Goal: Book appointment/travel/reservation

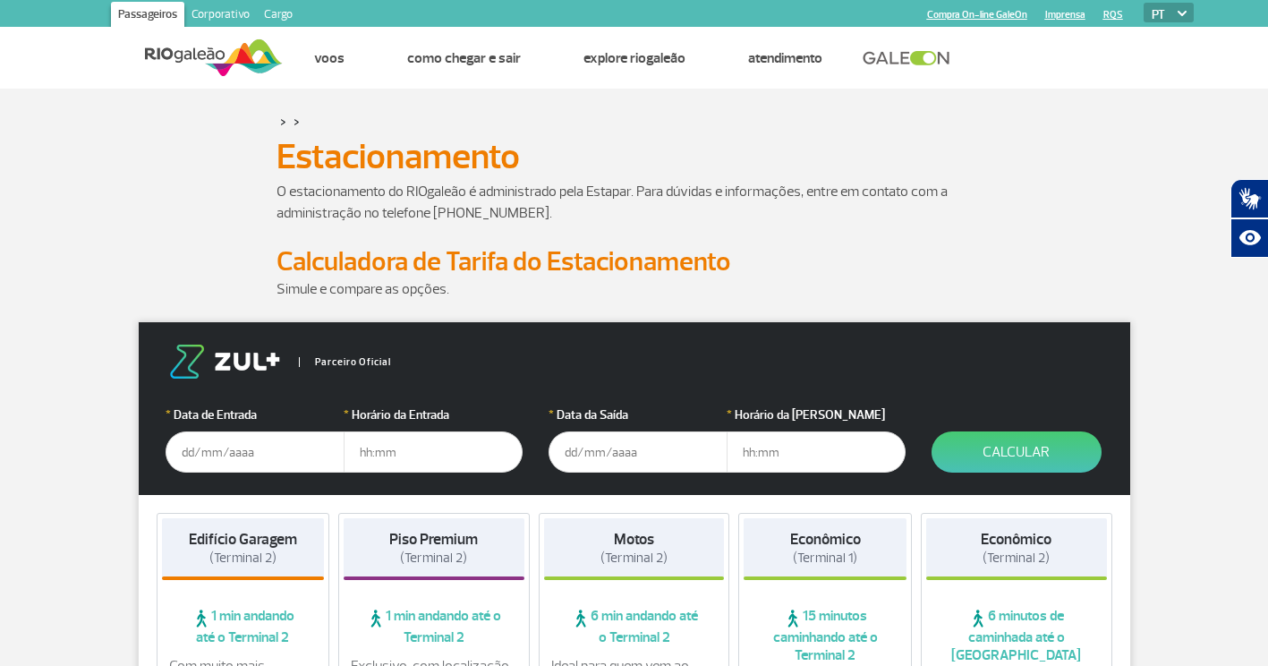
click at [286, 451] on input "text" at bounding box center [255, 451] width 179 height 41
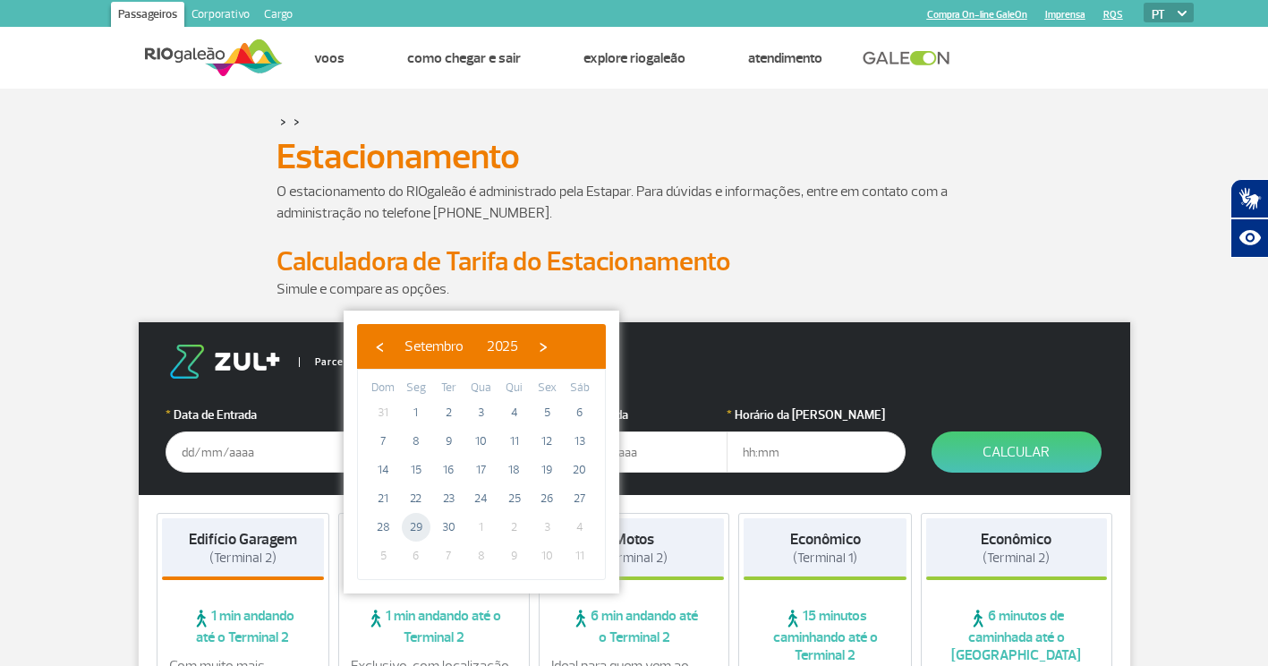
click at [422, 528] on span "29" at bounding box center [416, 527] width 29 height 29
type input "[DATE]"
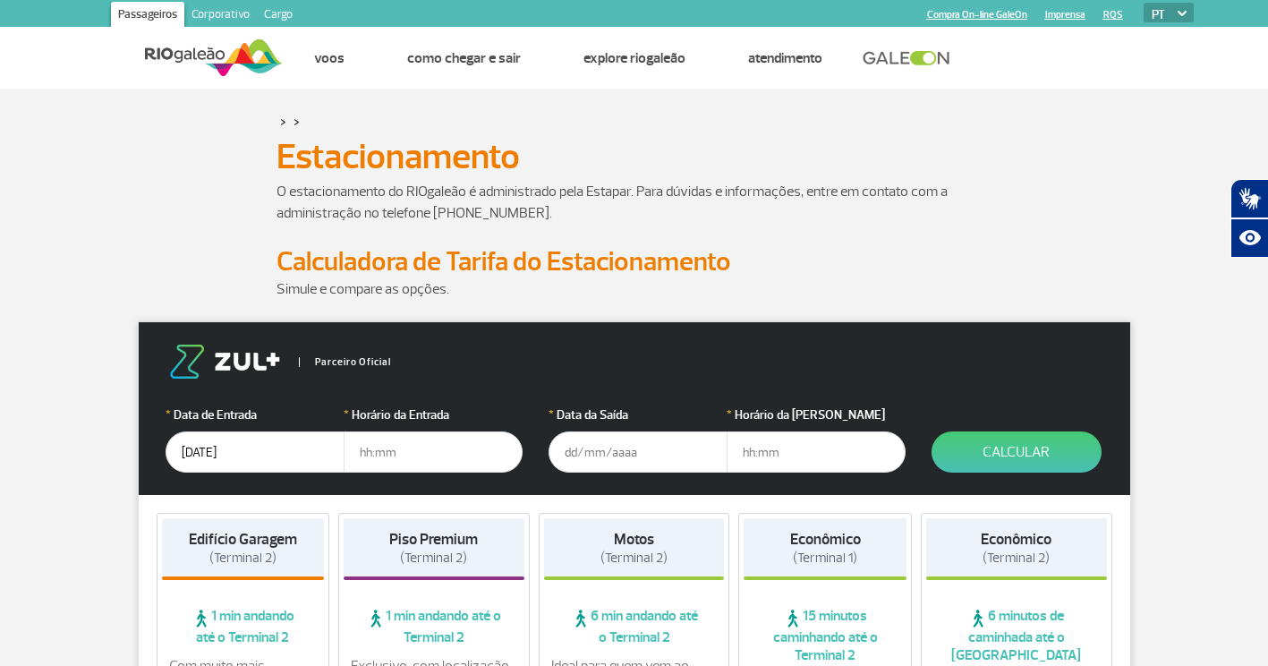
click at [405, 454] on input "text" at bounding box center [433, 451] width 179 height 41
type input "16:00"
click at [579, 450] on input "text" at bounding box center [638, 451] width 179 height 41
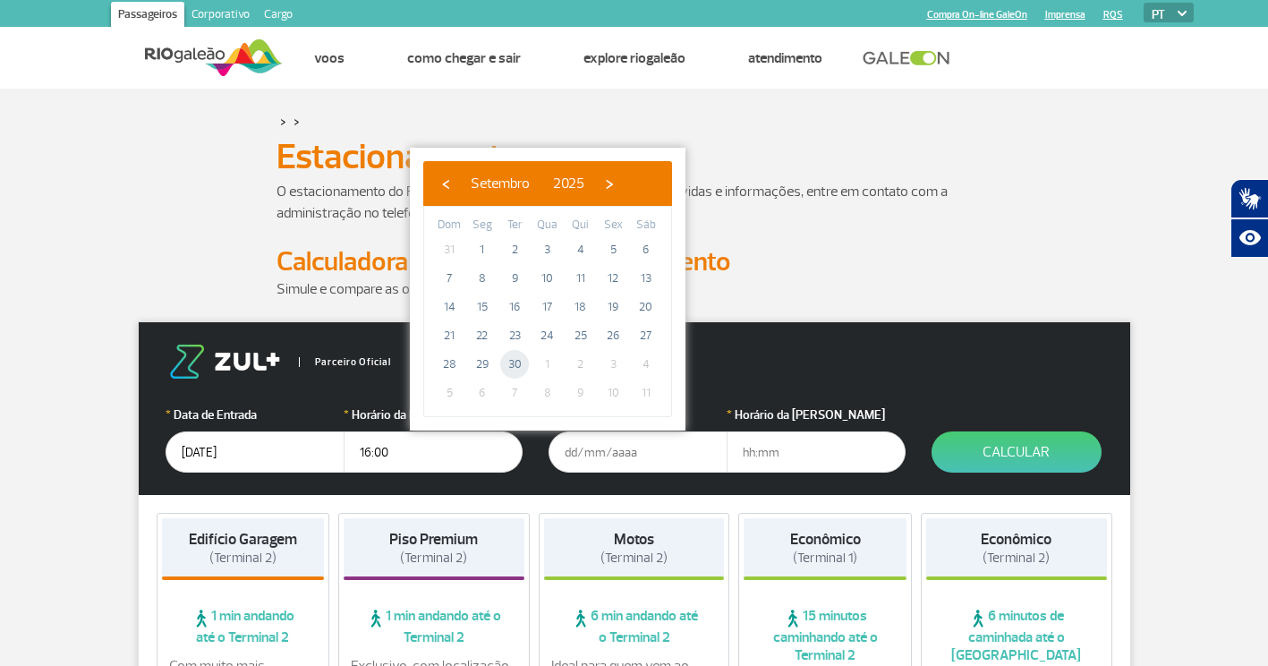
click at [519, 370] on span "30" at bounding box center [514, 364] width 29 height 29
type input "[DATE]"
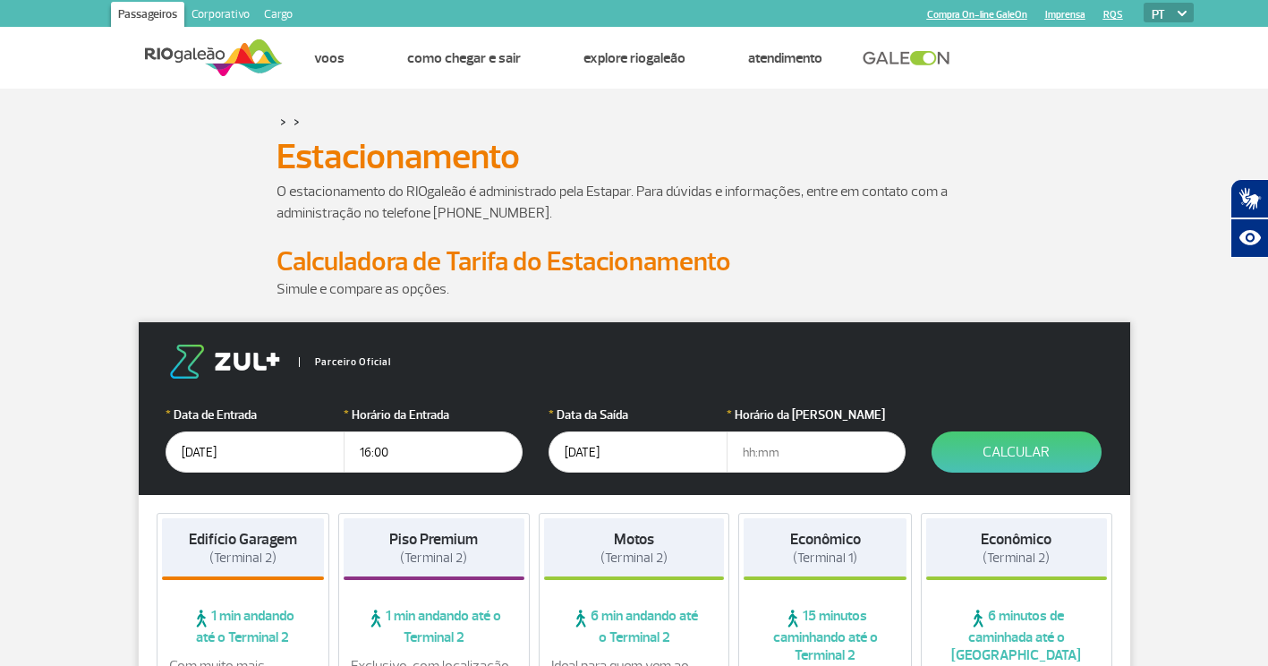
click at [803, 455] on input "text" at bounding box center [816, 451] width 179 height 41
click at [823, 459] on input "text" at bounding box center [816, 451] width 179 height 41
type input "21:40"
click at [1032, 448] on button "Calcular" at bounding box center [1017, 451] width 170 height 41
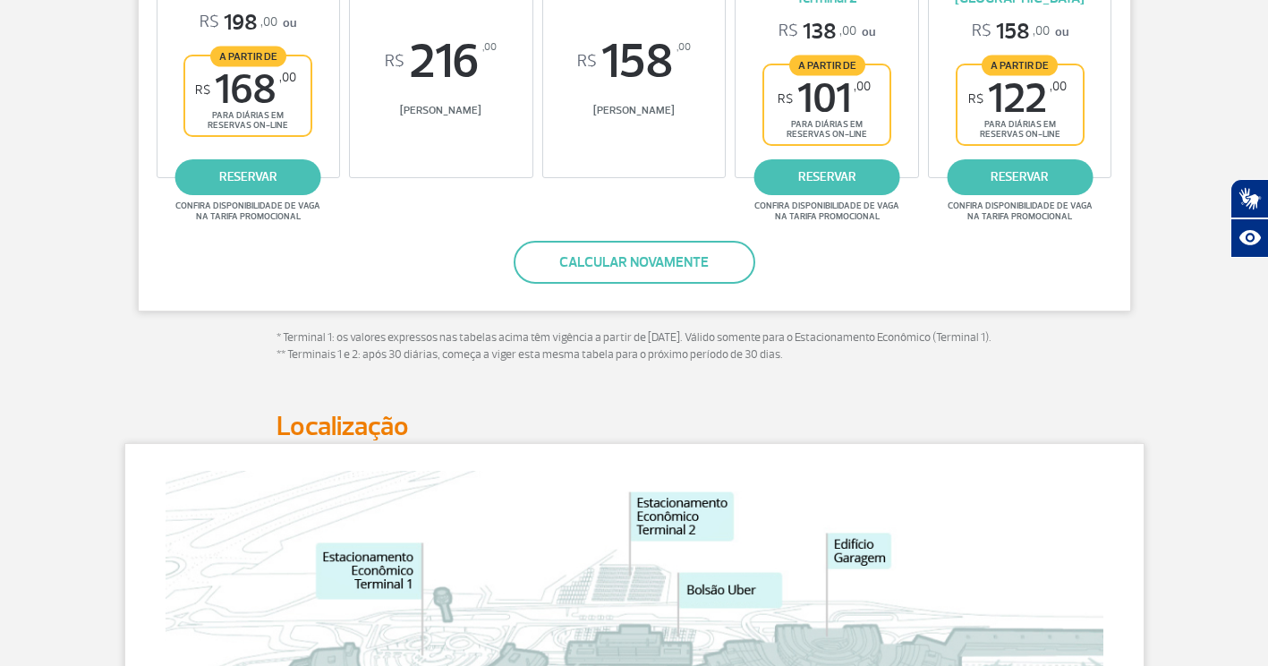
scroll to position [358, 0]
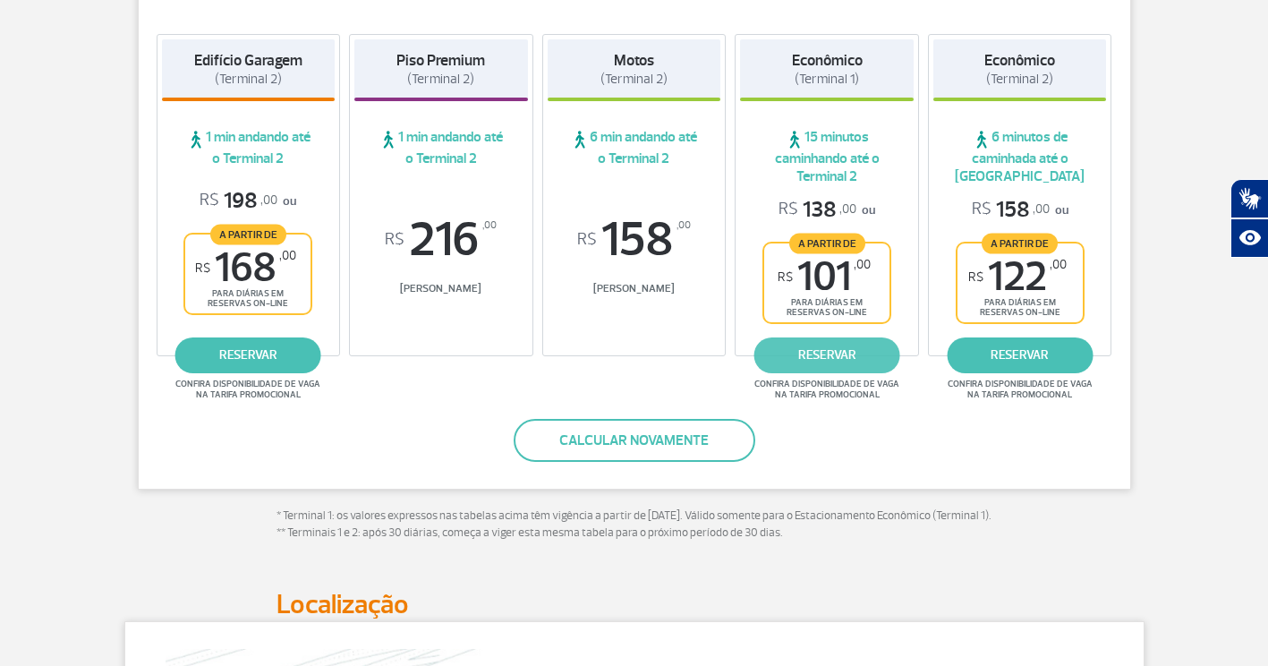
click at [869, 373] on link "reservar" at bounding box center [827, 355] width 146 height 36
